Goal: Task Accomplishment & Management: Manage account settings

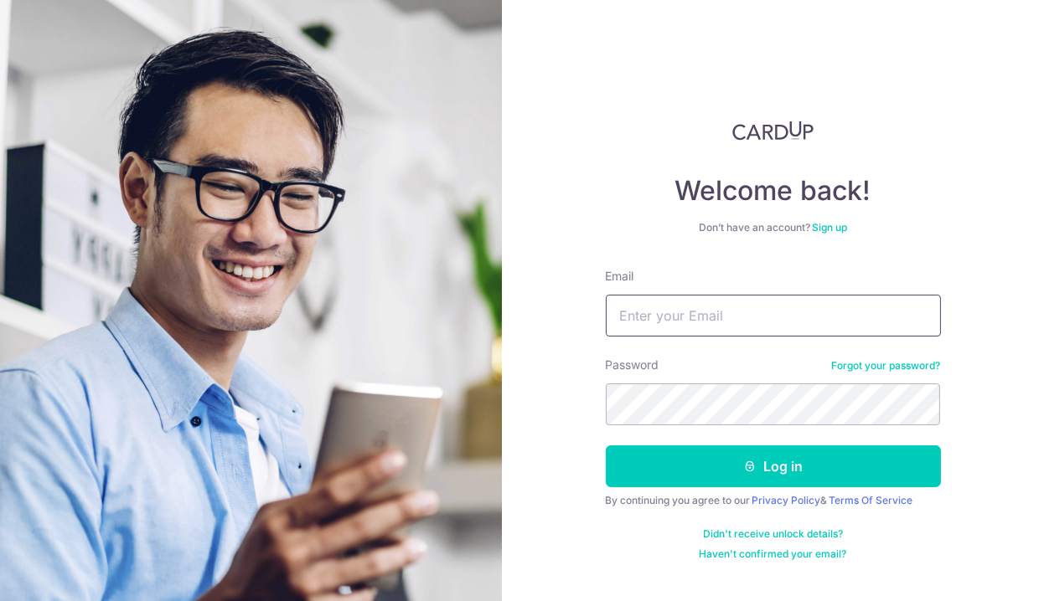
click at [689, 314] on input "Email" at bounding box center [773, 316] width 335 height 42
type input "Danny.yeo53@gmail.com"
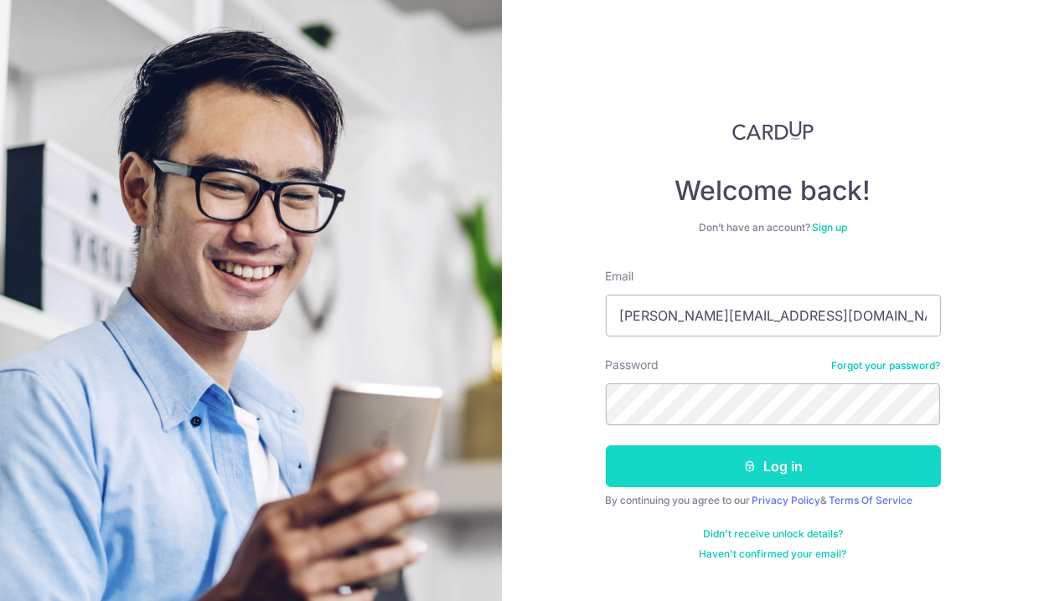
click at [793, 465] on button "Log in" at bounding box center [773, 467] width 335 height 42
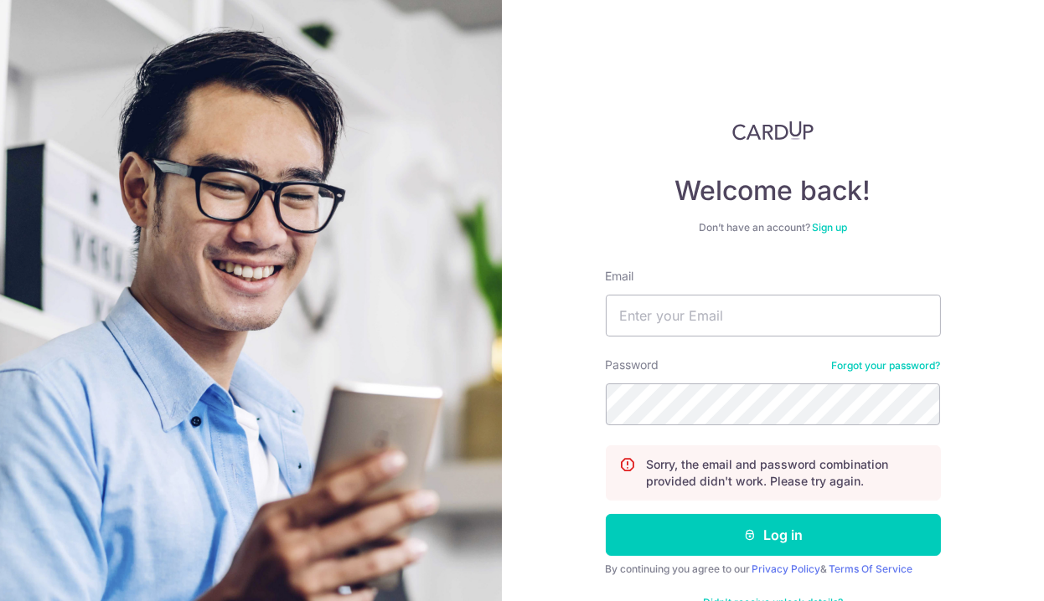
click at [887, 364] on link "Forgot your password?" at bounding box center [886, 365] width 109 height 13
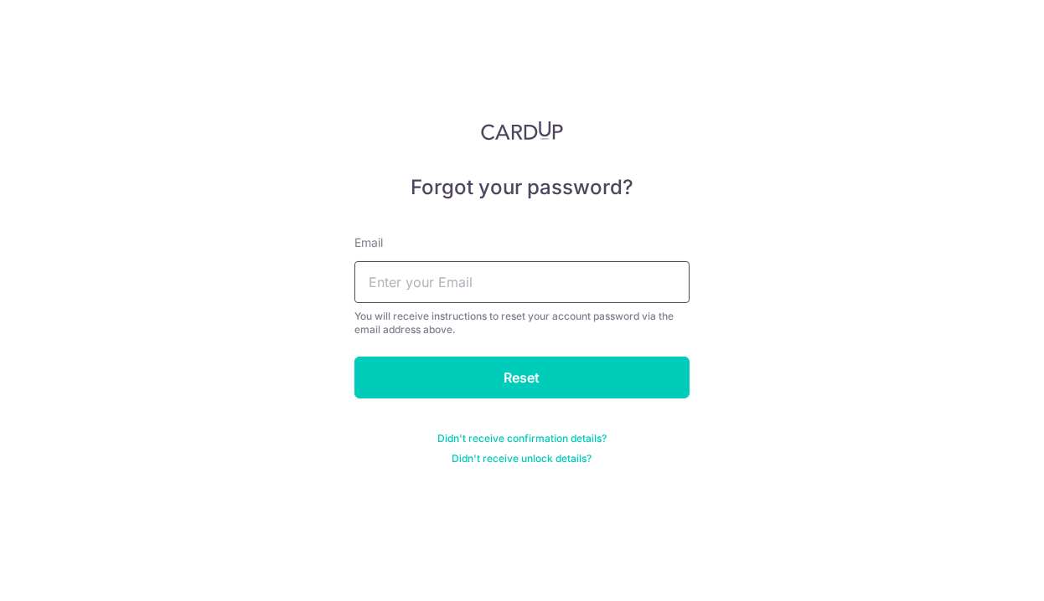
click at [501, 284] on input "text" at bounding box center [521, 282] width 335 height 42
type input "[PERSON_NAME][EMAIL_ADDRESS][DOMAIN_NAME]"
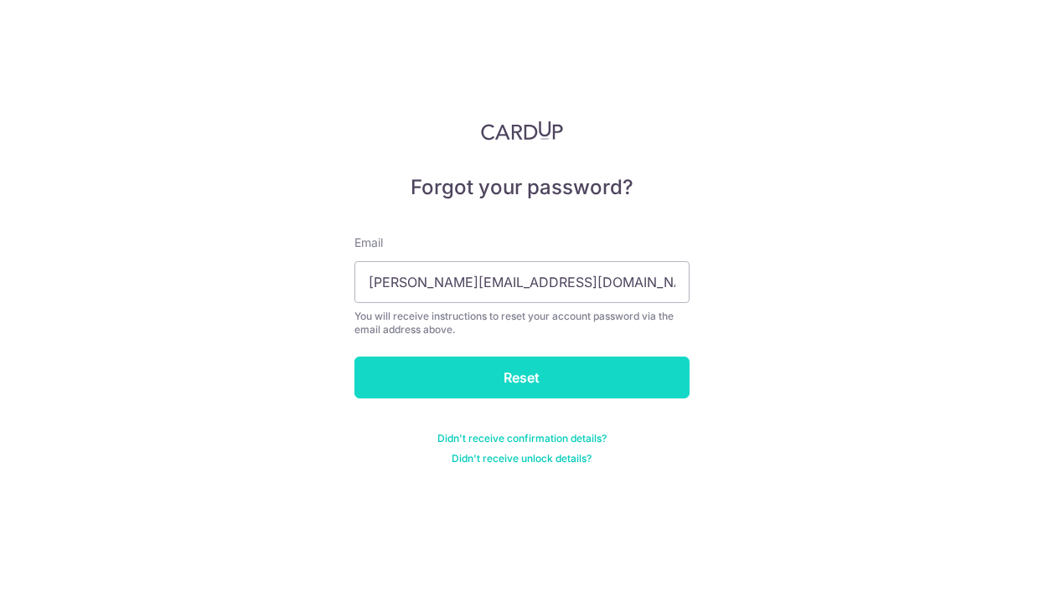
click at [525, 374] on input "Reset" at bounding box center [521, 378] width 335 height 42
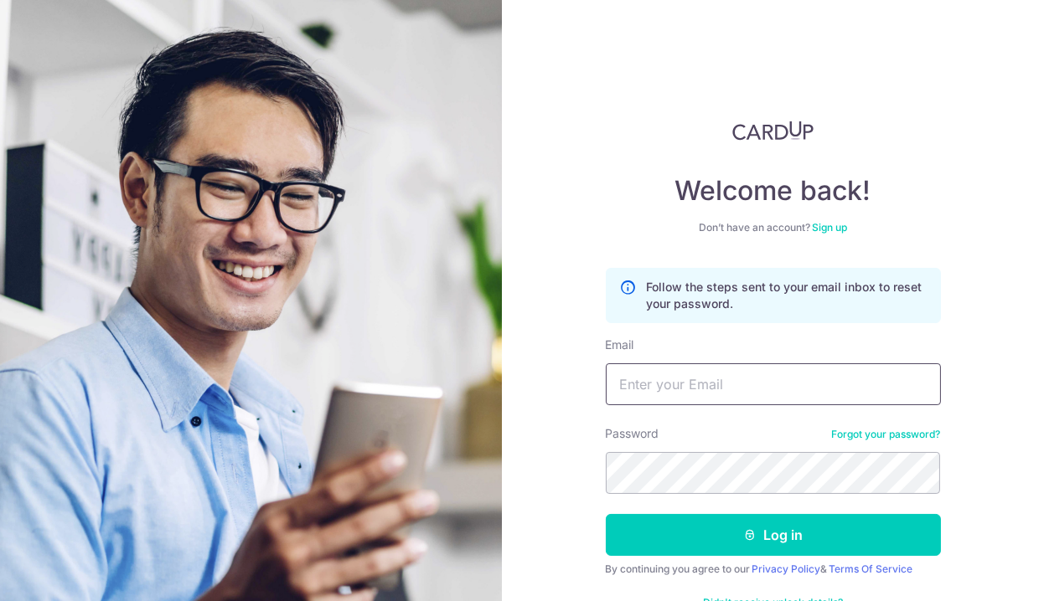
click at [698, 380] on input "Email" at bounding box center [773, 385] width 335 height 42
type input "Danny.yeo53@gmail.com"
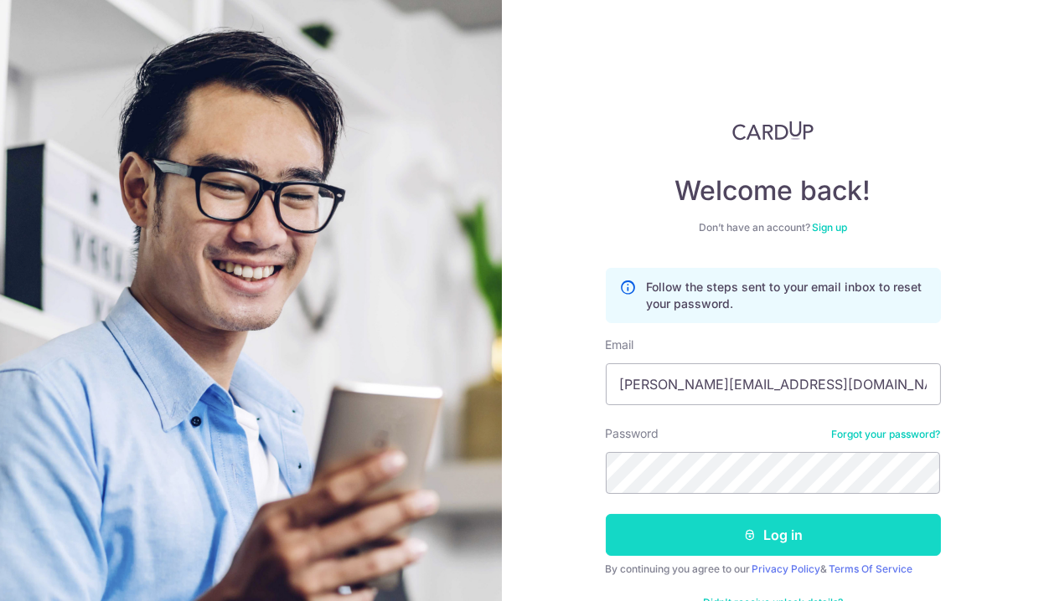
click at [850, 535] on button "Log in" at bounding box center [773, 535] width 335 height 42
